Goal: Leave review/rating: Leave review/rating

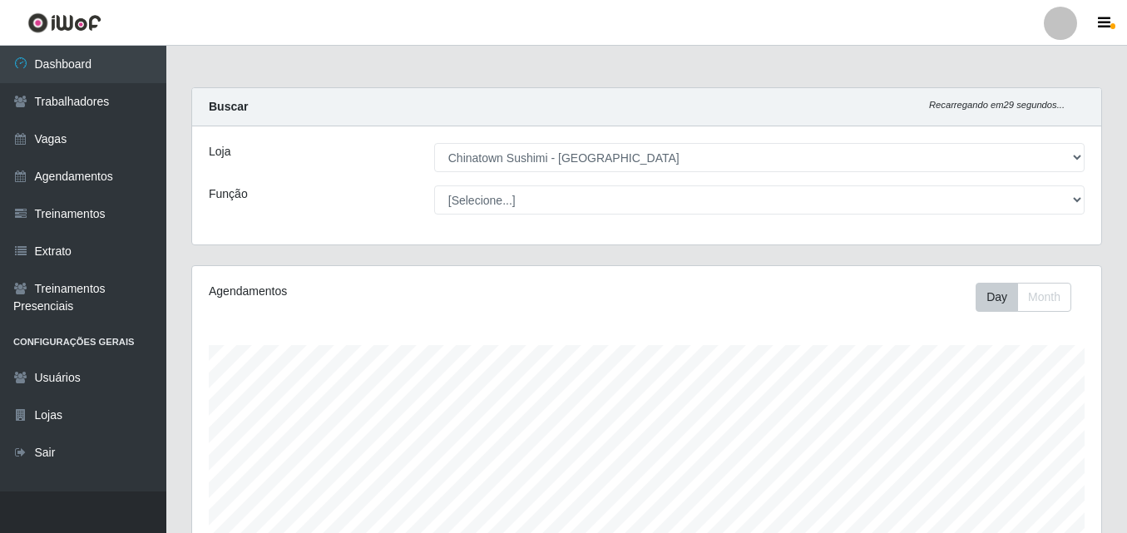
select select "357"
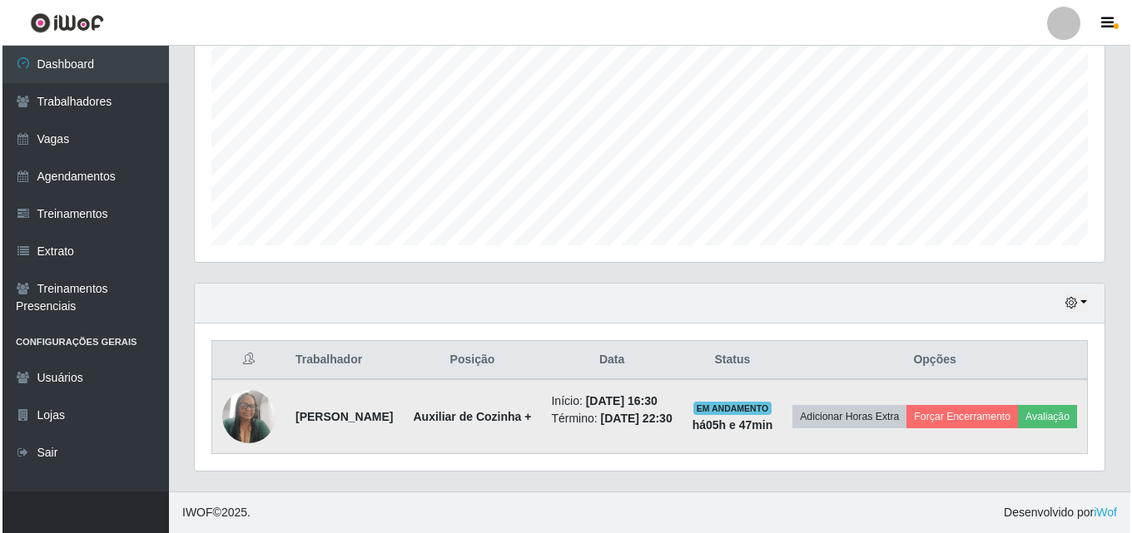
scroll to position [345, 909]
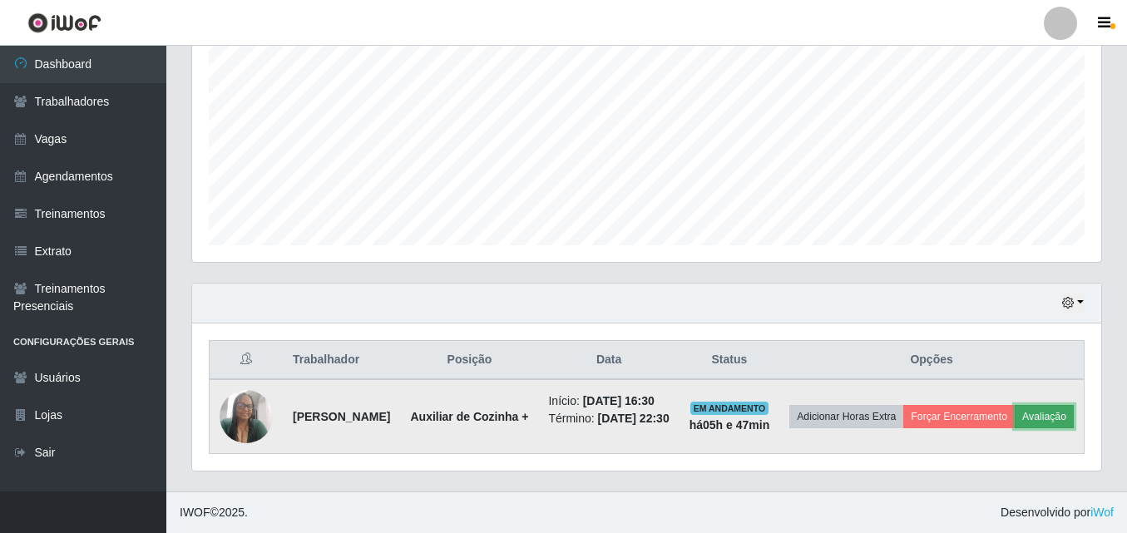
click at [1015, 423] on button "Avaliação" at bounding box center [1044, 416] width 59 height 23
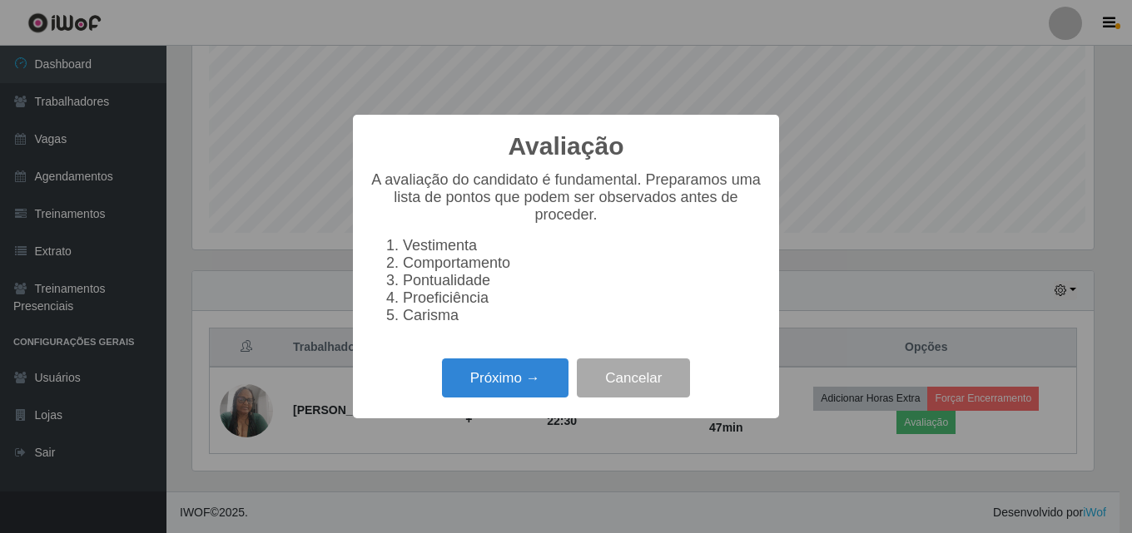
scroll to position [345, 901]
click at [495, 384] on button "Próximo →" at bounding box center [505, 378] width 126 height 39
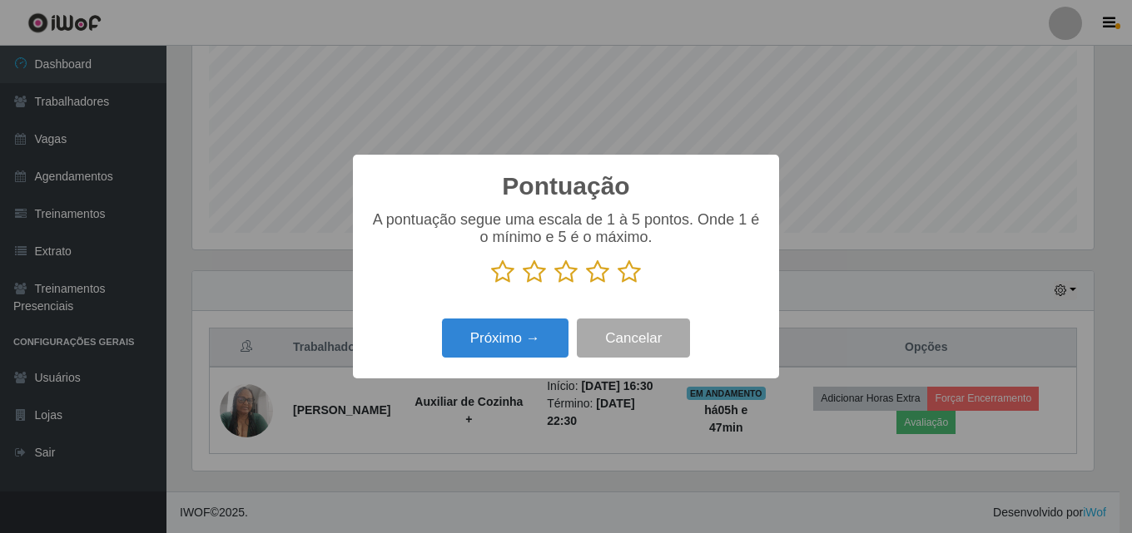
click at [622, 281] on icon at bounding box center [628, 272] width 23 height 25
click at [617, 285] on input "radio" at bounding box center [617, 285] width 0 height 0
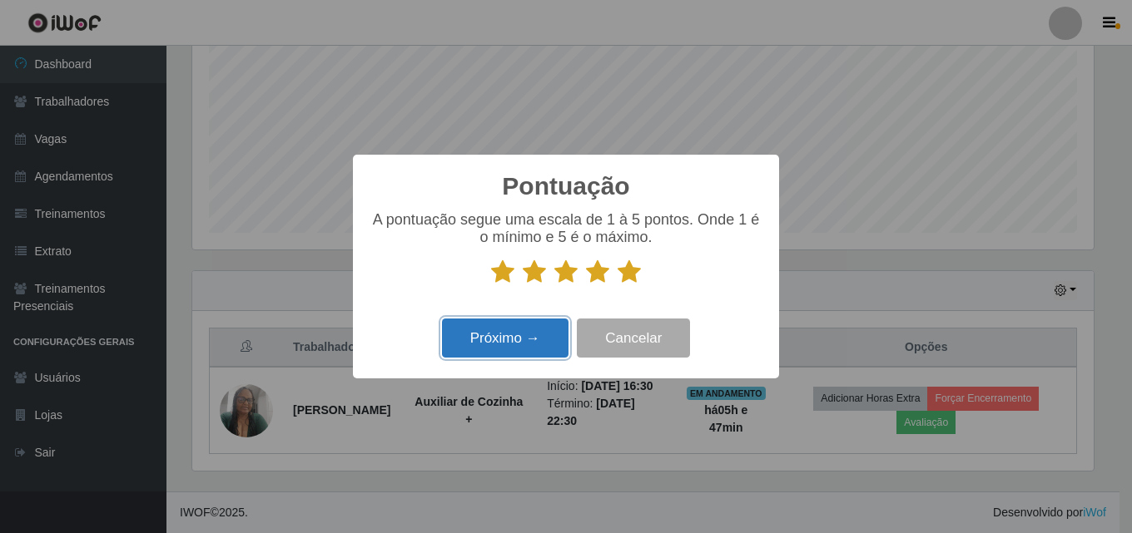
click at [468, 340] on button "Próximo →" at bounding box center [505, 338] width 126 height 39
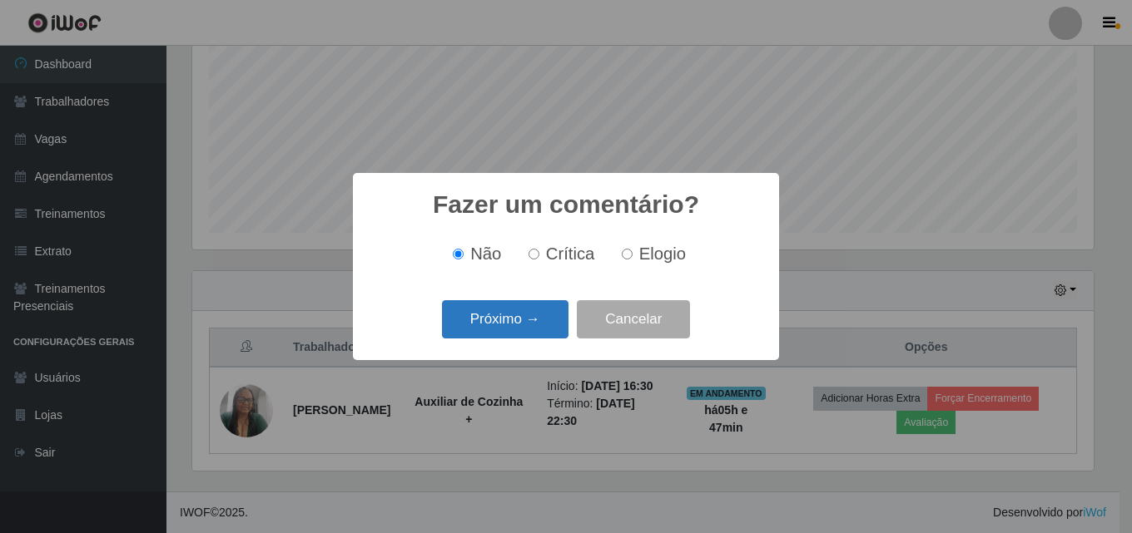
click at [498, 308] on button "Próximo →" at bounding box center [505, 319] width 126 height 39
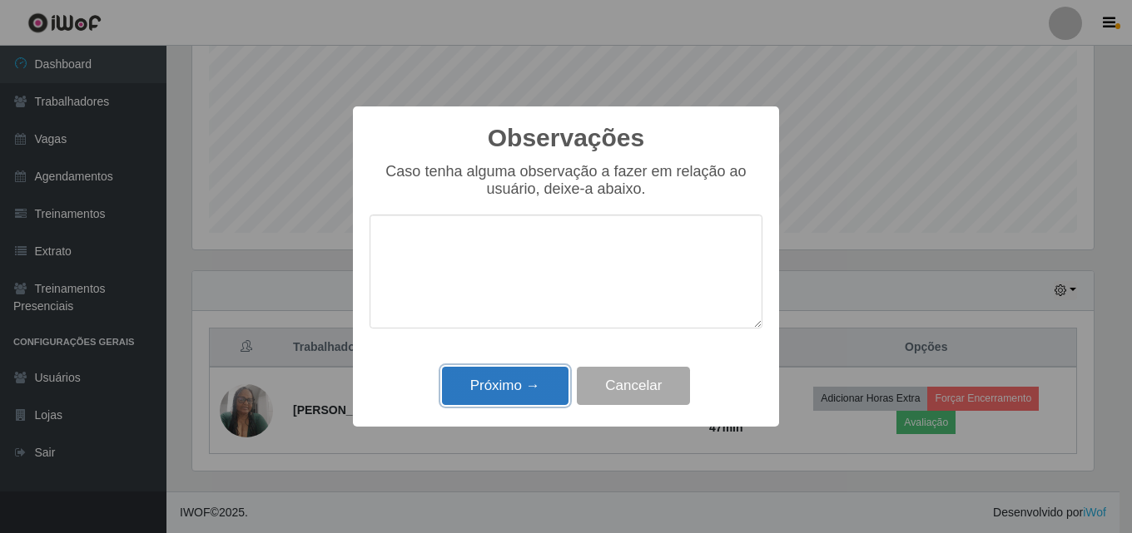
click at [495, 387] on button "Próximo →" at bounding box center [505, 386] width 126 height 39
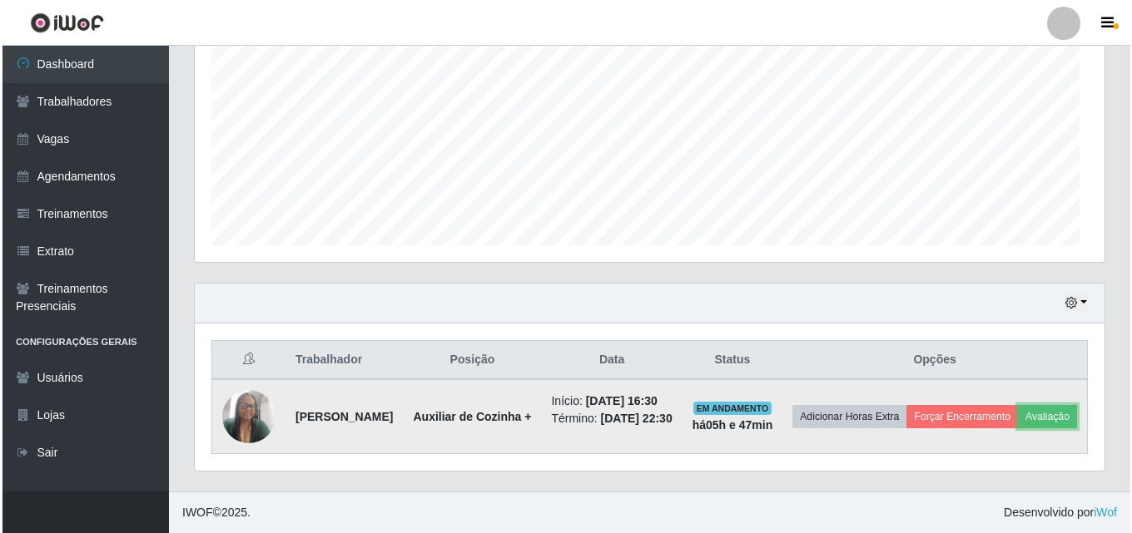
scroll to position [345, 909]
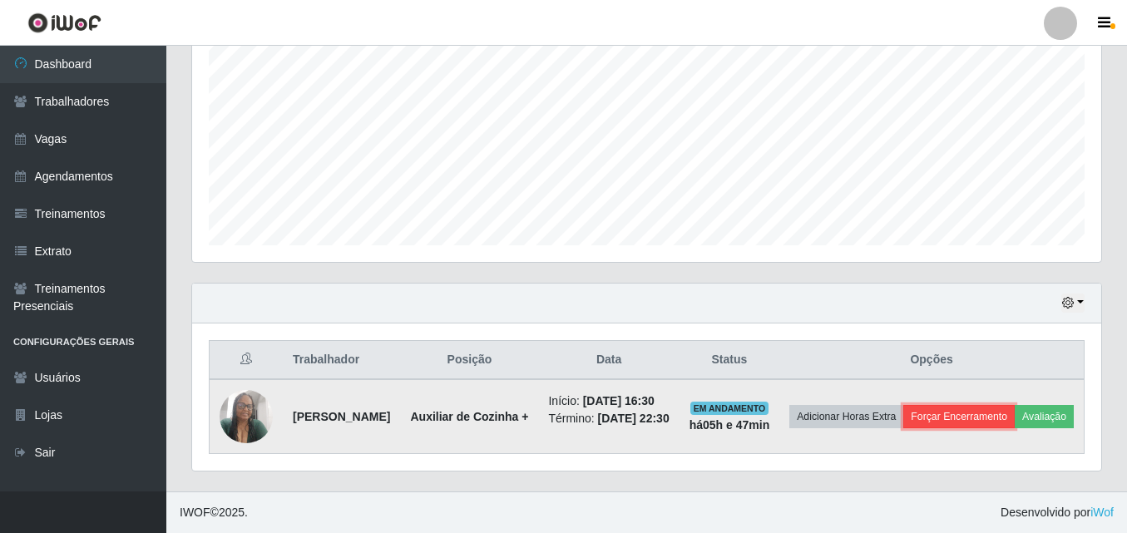
click at [998, 405] on button "Forçar Encerramento" at bounding box center [959, 416] width 111 height 23
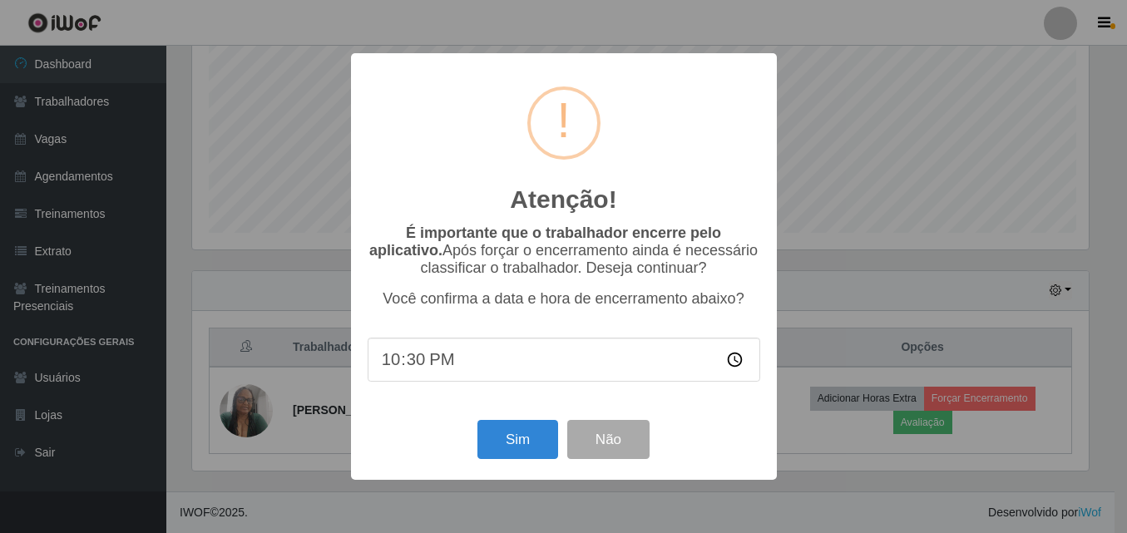
scroll to position [345, 901]
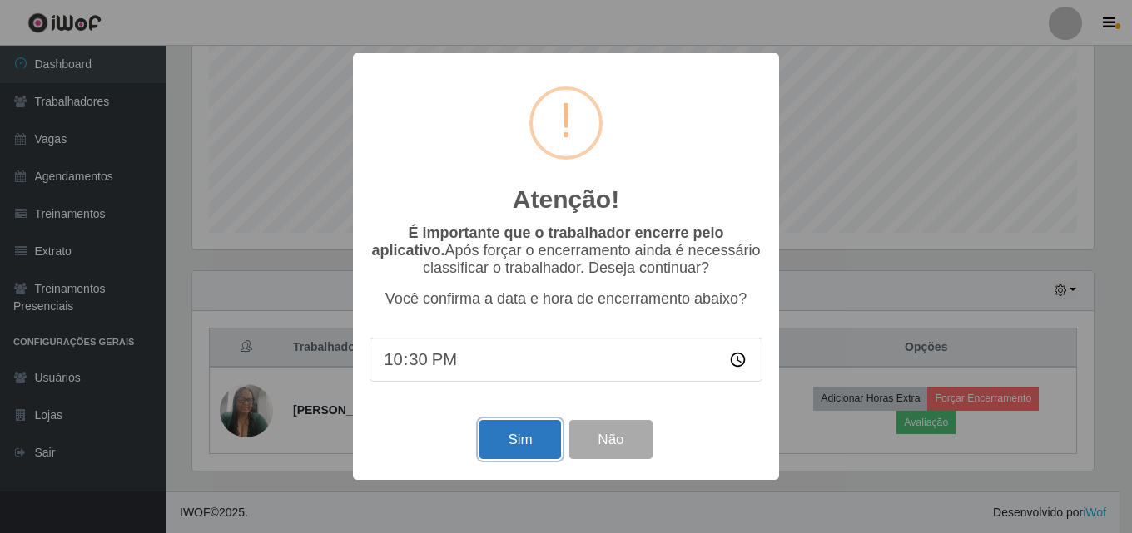
click at [513, 437] on button "Sim" at bounding box center [519, 439] width 81 height 39
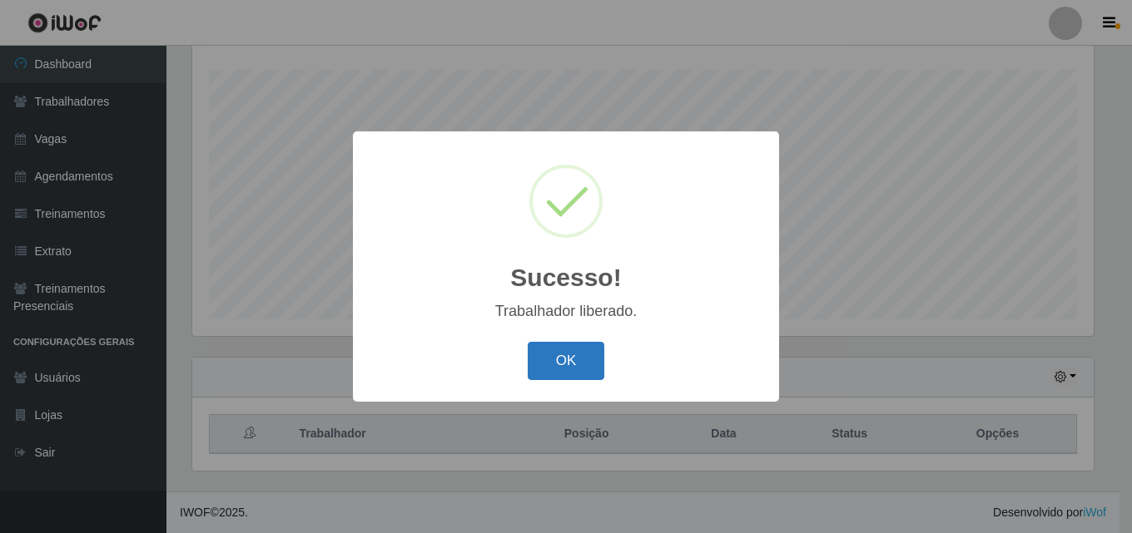
click at [563, 366] on button "OK" at bounding box center [566, 361] width 77 height 39
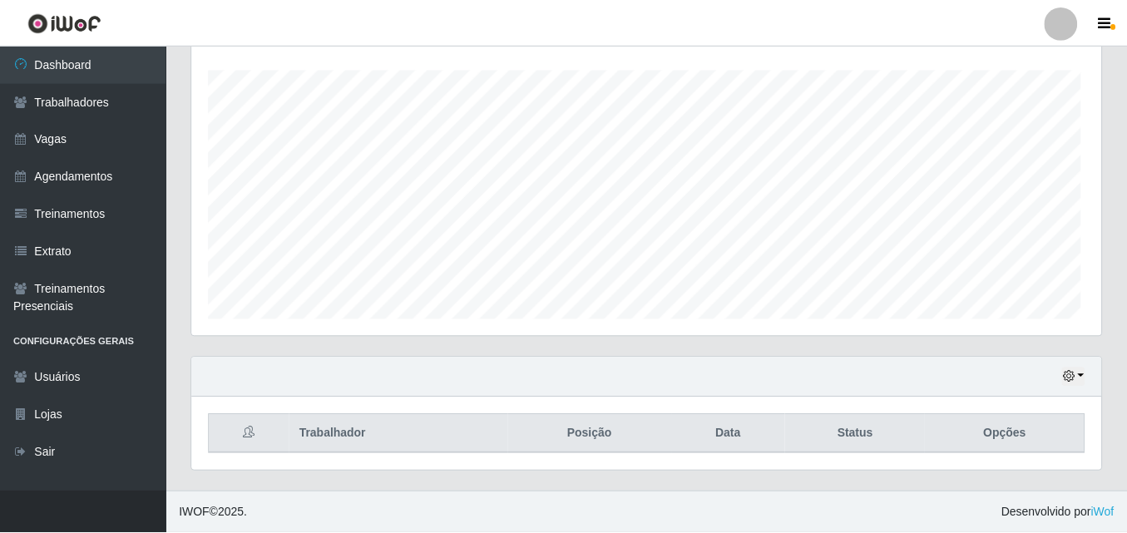
scroll to position [345, 909]
